Goal: Find specific page/section: Find specific page/section

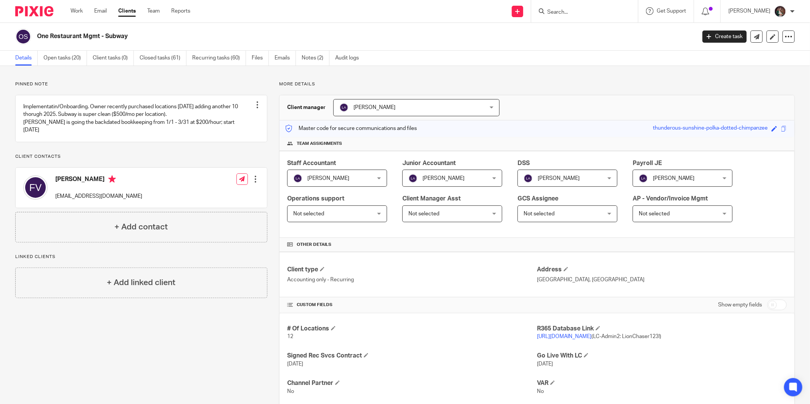
click at [595, 16] on div at bounding box center [584, 11] width 107 height 22
click at [582, 9] on input "Search" at bounding box center [580, 12] width 69 height 7
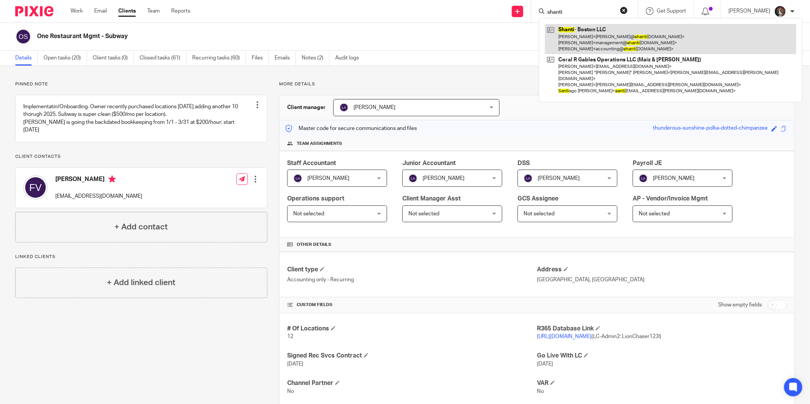
type input "shanti"
click at [580, 27] on link at bounding box center [670, 39] width 251 height 30
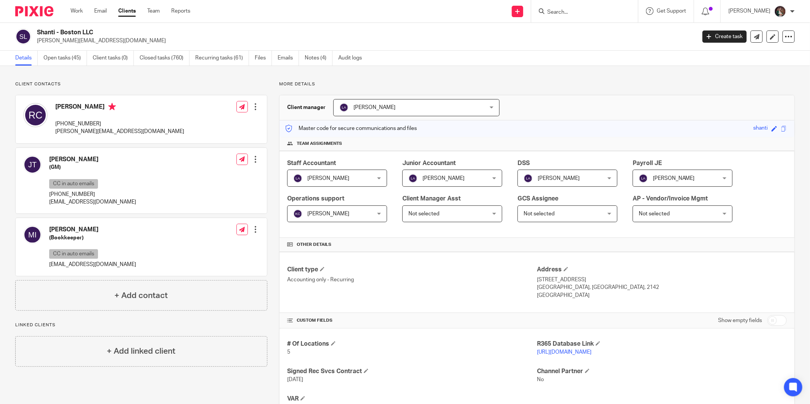
click at [537, 353] on link "[URL][DOMAIN_NAME]" at bounding box center [564, 352] width 55 height 5
click at [565, 14] on input "Search" at bounding box center [580, 12] width 69 height 7
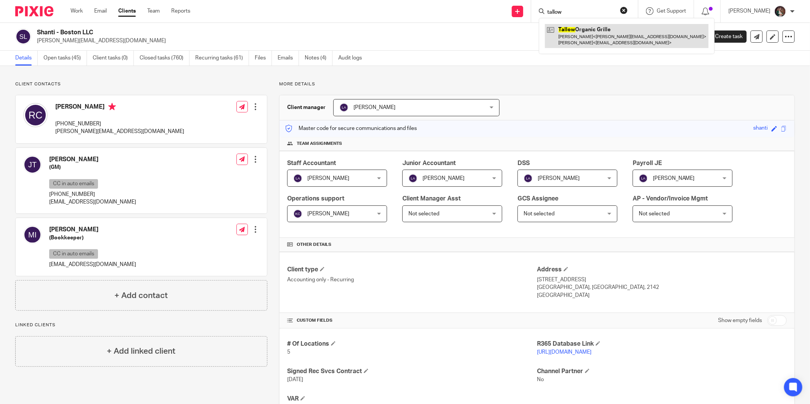
type input "tallow"
click at [603, 43] on link at bounding box center [627, 36] width 164 height 24
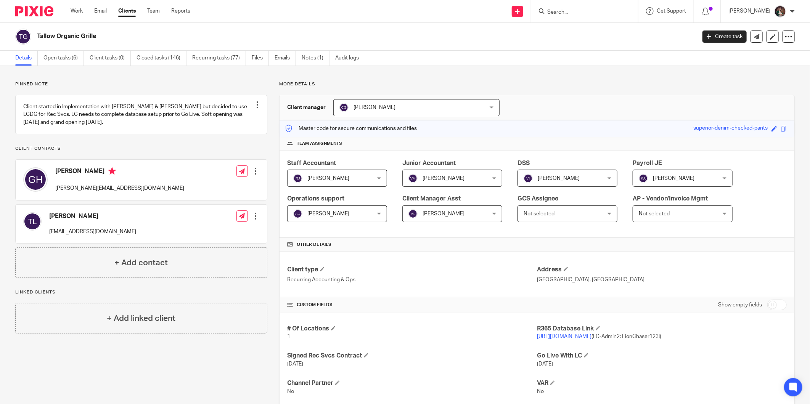
click at [582, 13] on input "Search" at bounding box center [580, 12] width 69 height 7
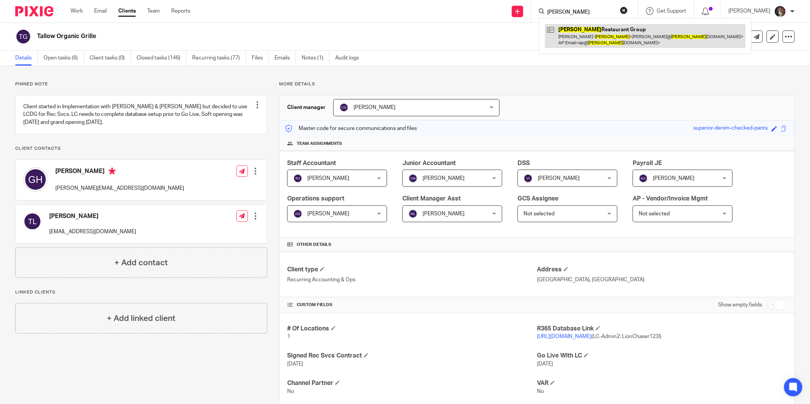
type input "tucker"
click at [585, 37] on link at bounding box center [645, 36] width 201 height 24
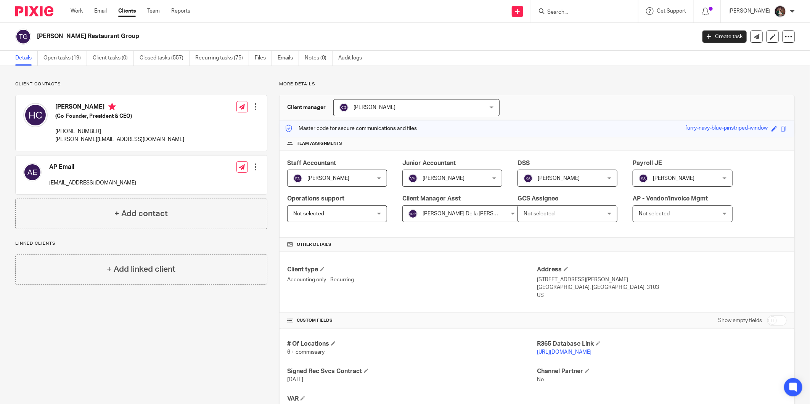
click at [580, 13] on input "Search" at bounding box center [580, 12] width 69 height 7
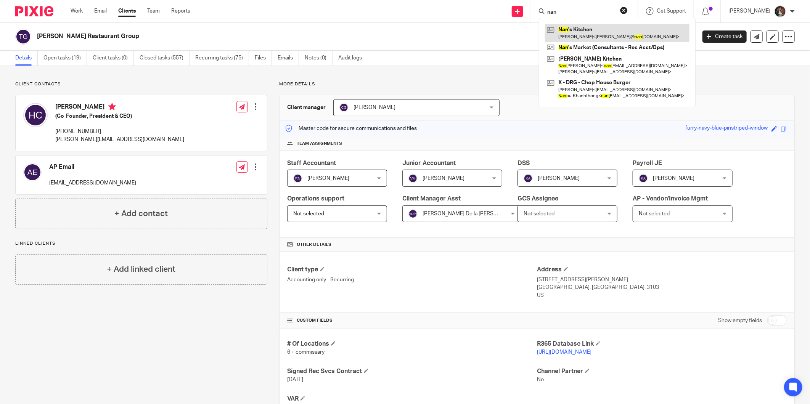
type input "nan"
click at [604, 36] on link at bounding box center [617, 33] width 145 height 18
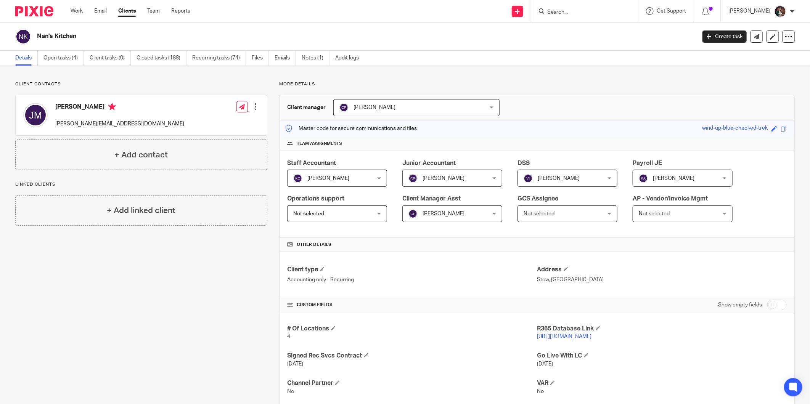
click at [614, 14] on input "Search" at bounding box center [580, 12] width 69 height 7
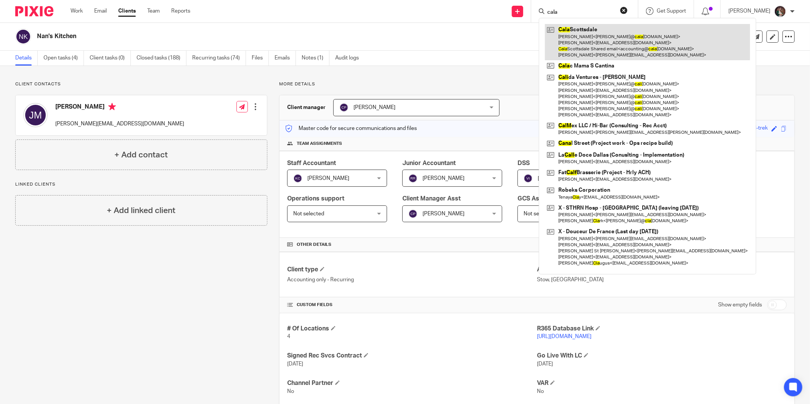
type input "cala"
click at [592, 30] on link at bounding box center [647, 42] width 205 height 36
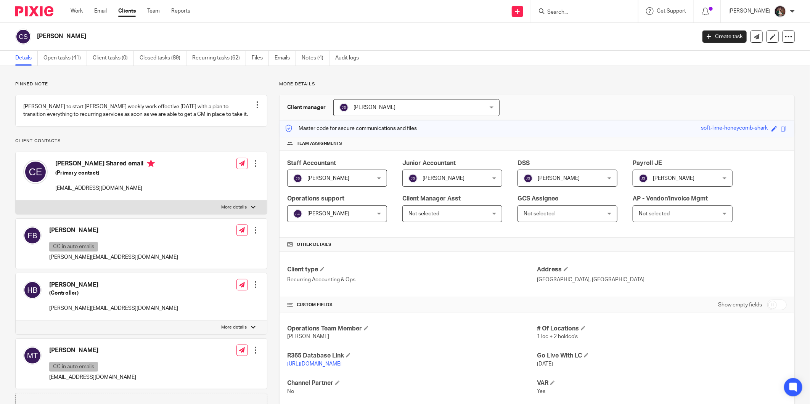
click at [585, 10] on input "Search" at bounding box center [580, 12] width 69 height 7
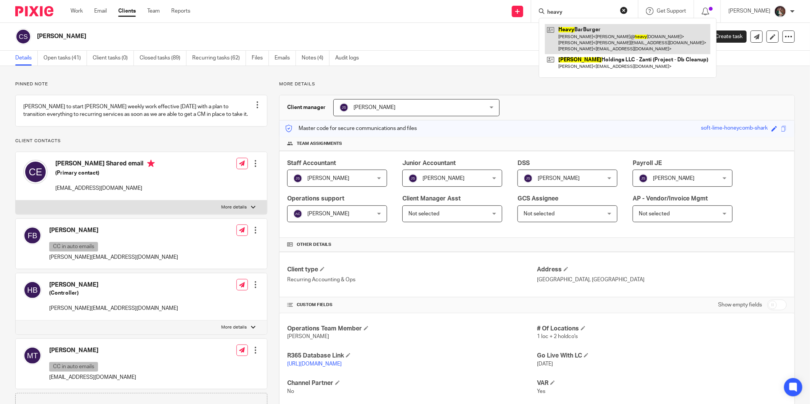
type input "heavy"
click at [588, 42] on link at bounding box center [627, 39] width 165 height 30
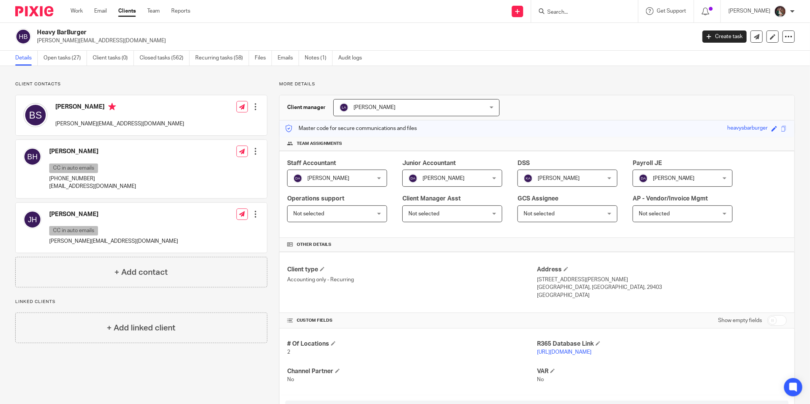
click at [593, 9] on input "Search" at bounding box center [580, 12] width 69 height 7
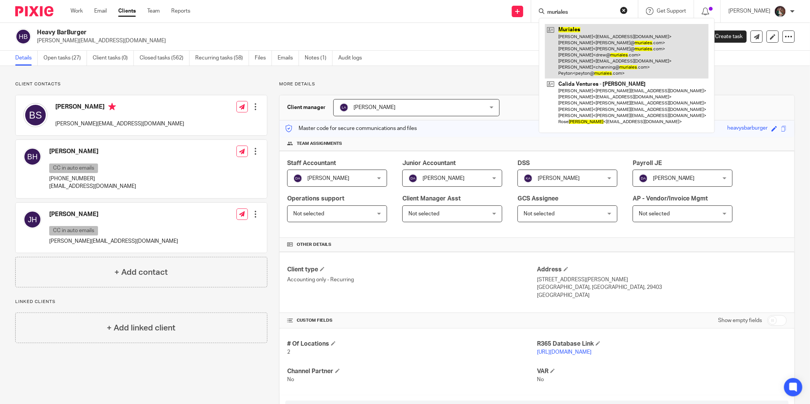
type input "muriales"
click at [593, 35] on link at bounding box center [627, 51] width 164 height 55
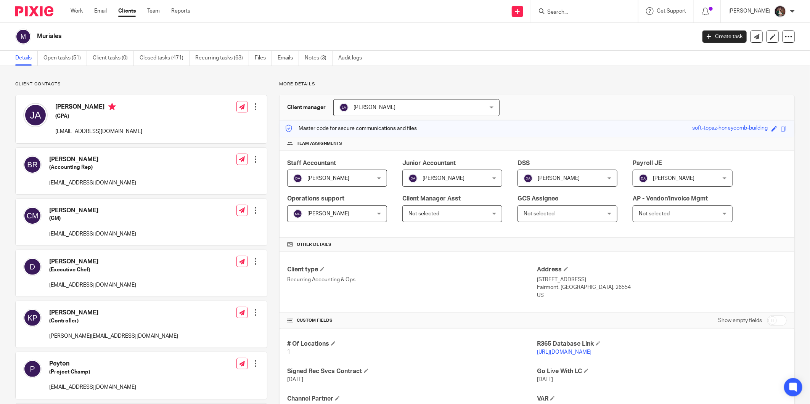
click at [579, 8] on form at bounding box center [586, 11] width 81 height 10
click at [580, 13] on input "Search" at bounding box center [580, 12] width 69 height 7
type input "subway"
click at [579, 35] on link at bounding box center [609, 33] width 129 height 18
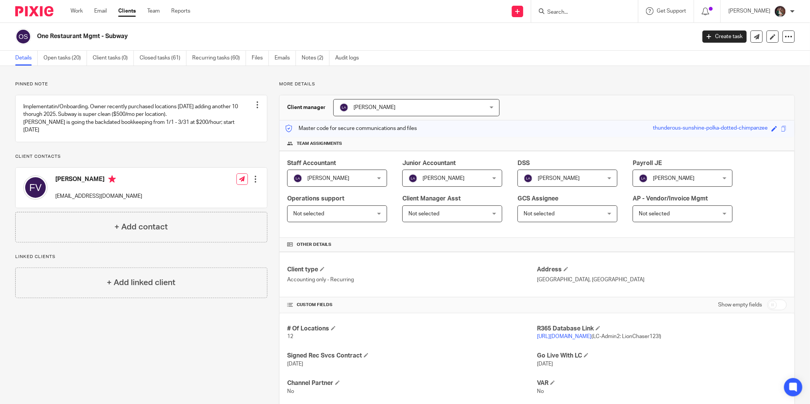
click at [582, 12] on input "Search" at bounding box center [580, 12] width 69 height 7
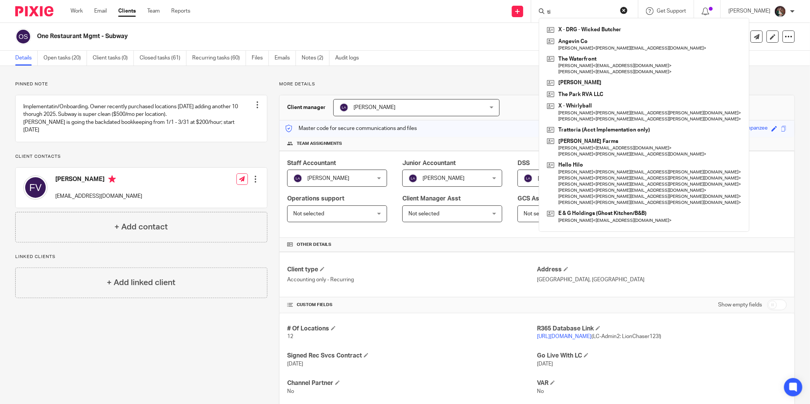
type input "t"
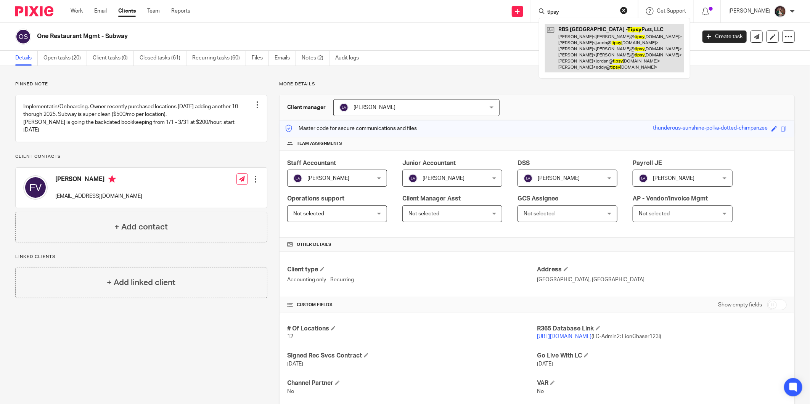
type input "tipsy"
click at [609, 62] on link at bounding box center [614, 48] width 139 height 48
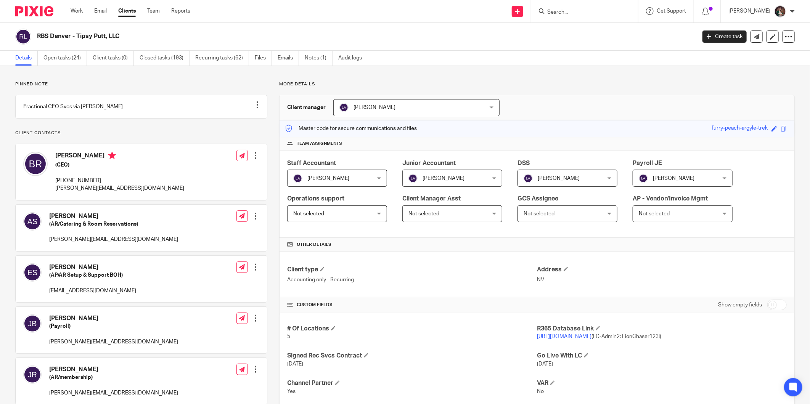
click at [574, 13] on input "Search" at bounding box center [580, 12] width 69 height 7
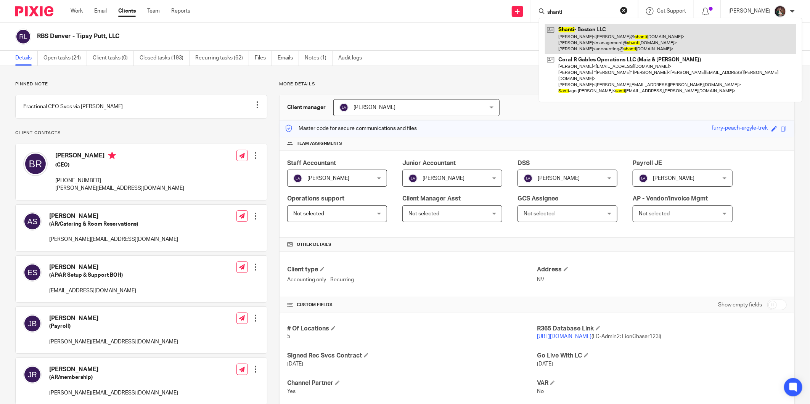
type input "shanti"
click at [620, 40] on link at bounding box center [670, 39] width 251 height 30
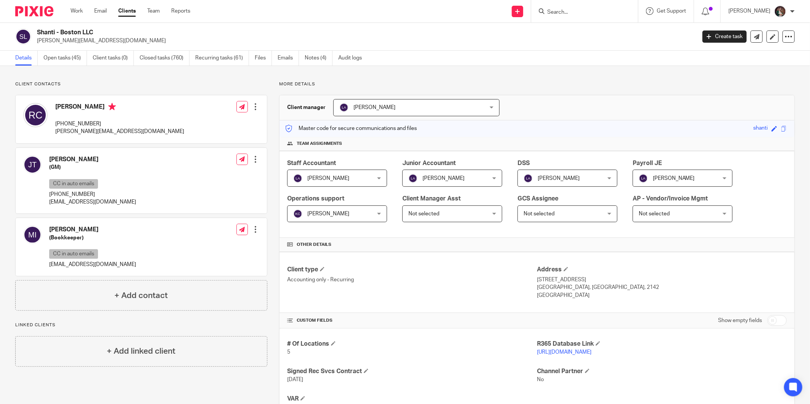
click at [594, 13] on input "Search" at bounding box center [580, 12] width 69 height 7
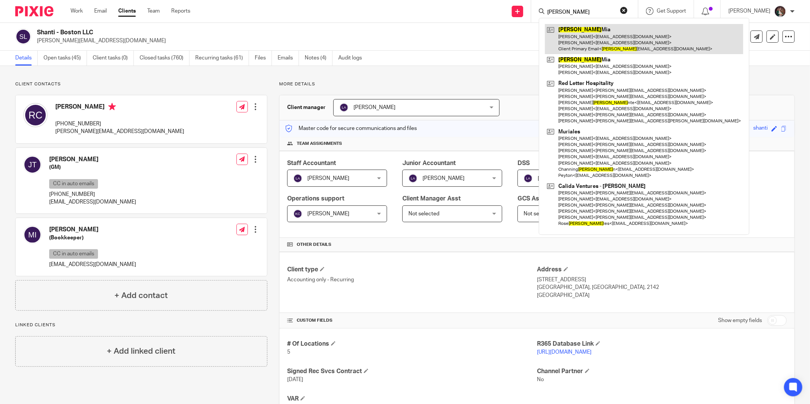
type input "[PERSON_NAME]"
click at [600, 26] on link at bounding box center [644, 39] width 198 height 30
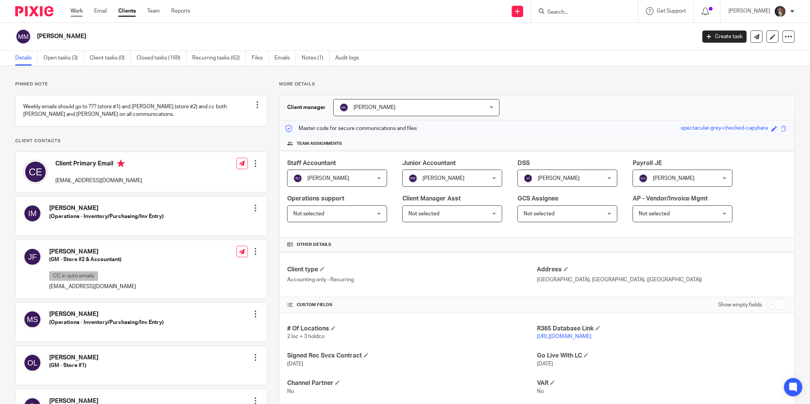
click at [77, 8] on link "Work" at bounding box center [77, 11] width 12 height 8
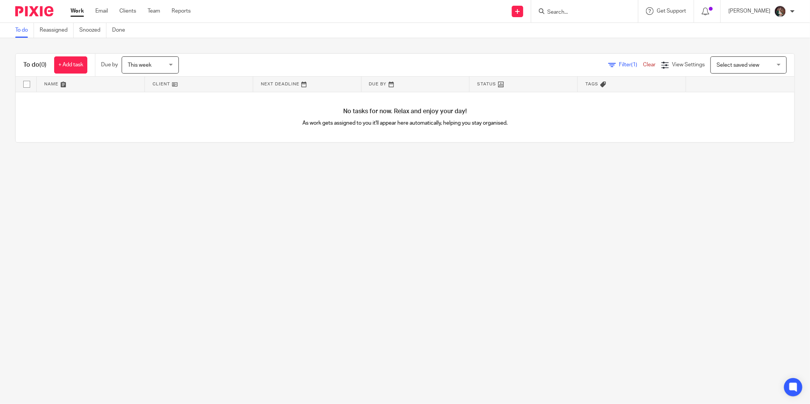
click at [166, 64] on span "This week" at bounding box center [148, 65] width 40 height 16
click at [144, 126] on span "Next week" at bounding box center [141, 127] width 25 height 5
click at [173, 65] on div "Next week Next week" at bounding box center [150, 64] width 57 height 17
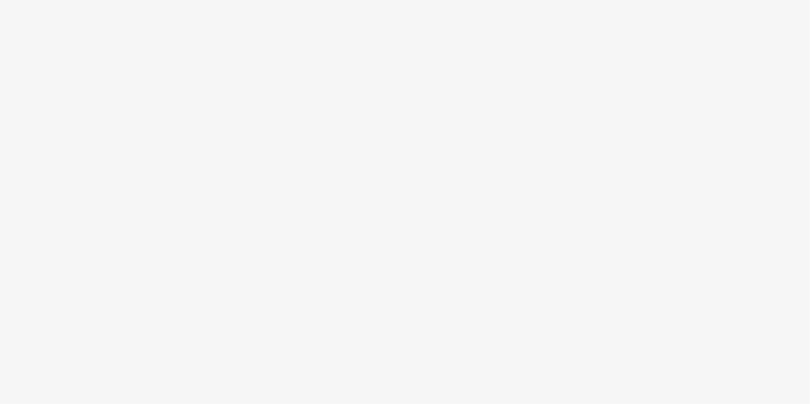
click at [142, 159] on body at bounding box center [405, 202] width 810 height 404
